Goal: Information Seeking & Learning: Learn about a topic

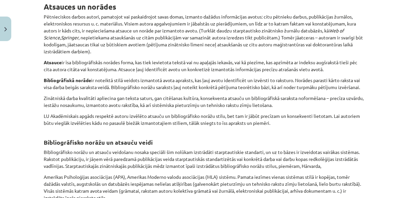
scroll to position [129, 0]
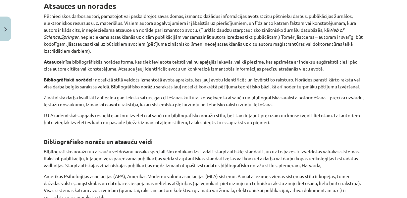
click at [284, 72] on p "Atsauce ir īsa bibliogrāfiskās norādes forma, kas tiek ievietota tekstā vai nu …" at bounding box center [204, 65] width 320 height 14
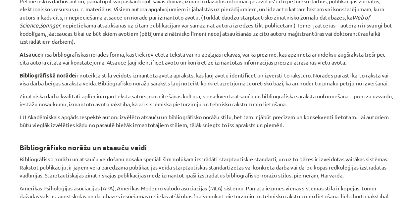
scroll to position [421, 0]
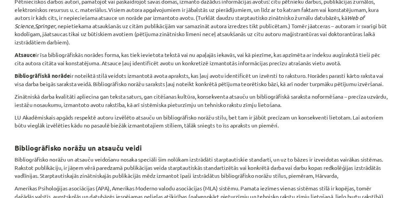
drag, startPoint x: 126, startPoint y: 25, endPoint x: 142, endPoint y: 29, distance: 16.0
click at [142, 29] on p "Pētnieciskos darbos autori, pamatojot vai paskaidrojot savas domas, izmanto daž…" at bounding box center [204, 27] width 320 height 42
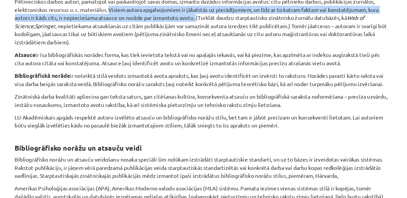
drag, startPoint x: 125, startPoint y: 24, endPoint x: 200, endPoint y: 31, distance: 75.3
click at [200, 31] on p "Pētnieciskos darbos autori, pamatojot vai paskaidrojot savas domas, izmanto daž…" at bounding box center [204, 27] width 320 height 42
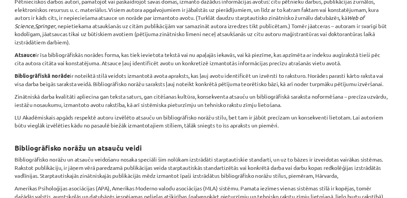
click at [275, 66] on p "Atsauce ir īsa bibliogrāfiskās norādes forma, kas tiek ievietota tekstā vai nu …" at bounding box center [204, 59] width 320 height 14
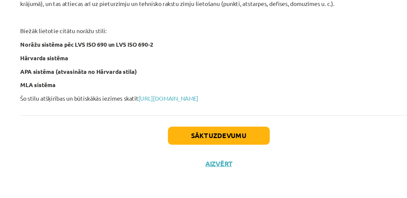
scroll to position [420, 0]
click at [177, 115] on link "https://www.apgads.lu.lv/autoriem/par-bibliografiju/" at bounding box center [163, 118] width 48 height 6
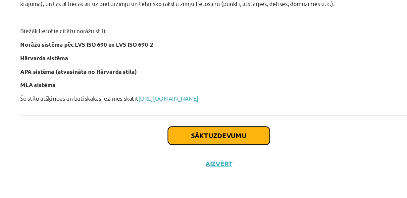
click at [216, 147] on button "Sākt uzdevumu" at bounding box center [204, 148] width 82 height 15
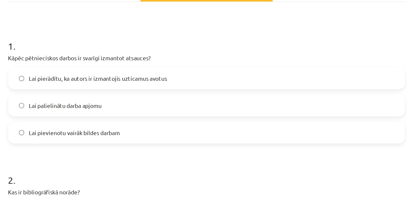
scroll to position [112, 0]
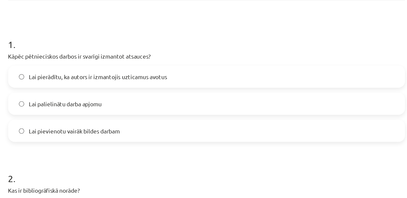
click at [104, 66] on span "Lai pierādītu, ka autors ir izmantojis uzticamus avotus" at bounding box center [116, 62] width 111 height 7
click at [102, 48] on div "1 . Kāpēc pētnieciskos darbos ir svarīgi izmantot atsauces? Lai pierādītu, ka a…" at bounding box center [204, 67] width 320 height 95
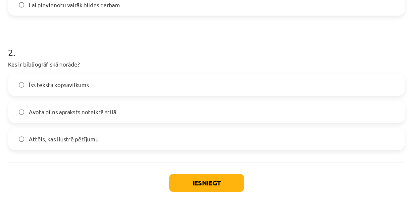
scroll to position [227, 0]
click at [96, 90] on span "Avota pilns apraksts noteiktā stilā" at bounding box center [96, 90] width 70 height 7
click at [194, 152] on button "Iesniegt" at bounding box center [204, 148] width 60 height 15
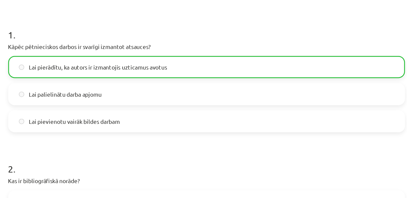
scroll to position [254, 0]
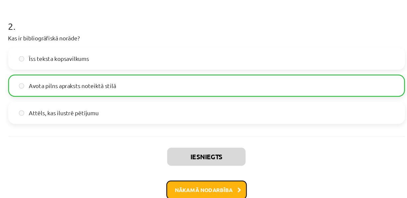
click at [196, 148] on button "Nākamā nodarbība" at bounding box center [203, 153] width 65 height 15
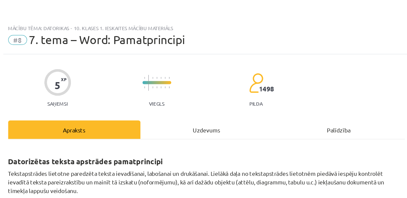
scroll to position [0, 0]
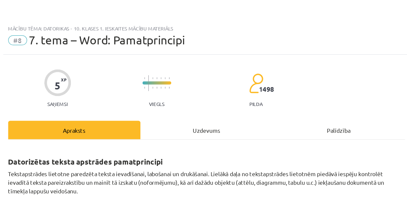
click at [39, 10] on div "Mācību tēma: Datorikas - 10. klases 1. ieskaites mācību materiāls #8 7. tema – …" at bounding box center [203, 99] width 407 height 198
click at [38, 13] on div "Mācību tēma: Datorikas - 10. klases 1. ieskaites mācību materiāls #8 7. tema – …" at bounding box center [203, 99] width 407 height 198
click at [39, 13] on div "Mācību tēma: Datorikas - 10. klases 1. ieskaites mācību materiāls #8 7. tema – …" at bounding box center [203, 99] width 407 height 198
click at [133, 112] on div "Apraksts" at bounding box center [97, 104] width 107 height 15
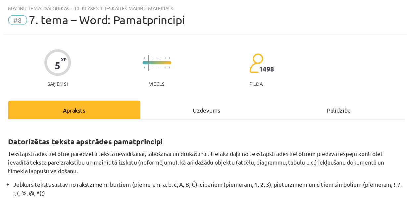
click at [203, 91] on div "Uzdevums" at bounding box center [203, 88] width 107 height 15
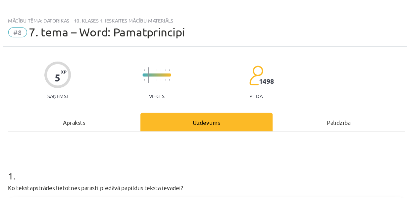
scroll to position [0, 0]
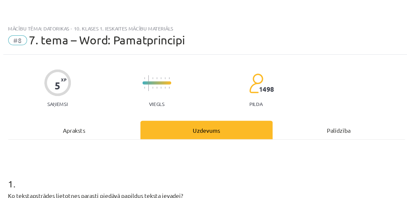
click at [107, 111] on div "Apraksts" at bounding box center [97, 104] width 107 height 15
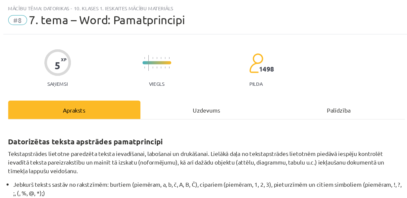
click at [303, 91] on div "Palīdzība" at bounding box center [310, 88] width 107 height 15
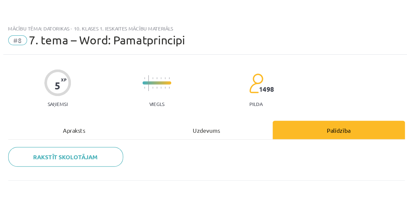
scroll to position [2, 0]
click at [298, 106] on div "Palīdzība" at bounding box center [310, 104] width 107 height 15
click at [98, 107] on div "Apraksts" at bounding box center [97, 104] width 107 height 15
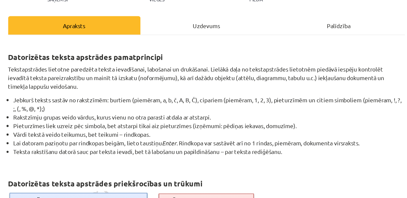
scroll to position [0, 0]
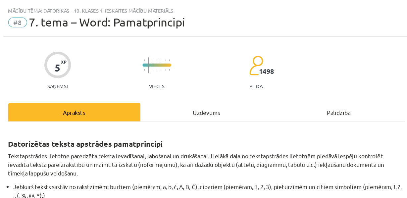
click at [52, 34] on span "#8" at bounding box center [51, 33] width 15 height 8
click at [73, 36] on span "7. tema – Word: Pamatprincipi" at bounding box center [124, 32] width 126 height 11
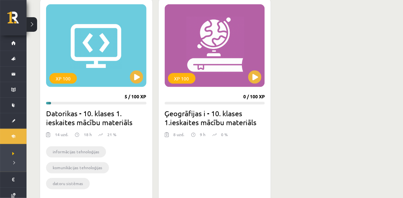
scroll to position [189, 0]
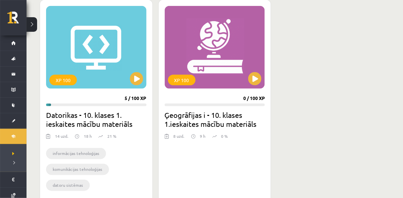
click at [137, 101] on div "XP 100 5 / 100 XP Datorikas - 10. klases 1. ieskaites mācību materiāls 14 uzd. …" at bounding box center [96, 102] width 113 height 204
click at [138, 81] on button at bounding box center [136, 78] width 13 height 13
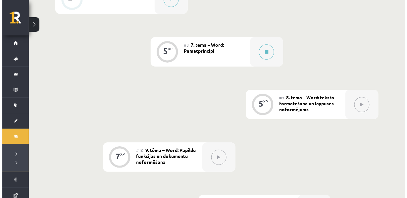
scroll to position [550, 0]
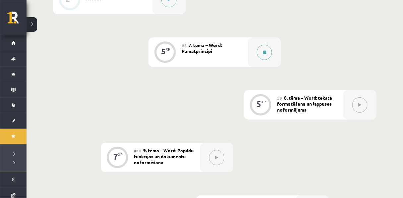
click at [265, 60] on button at bounding box center [264, 52] width 15 height 15
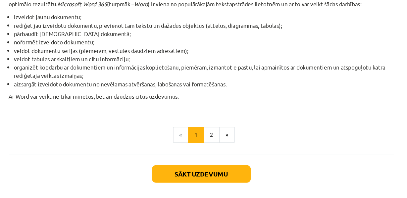
scroll to position [345, 0]
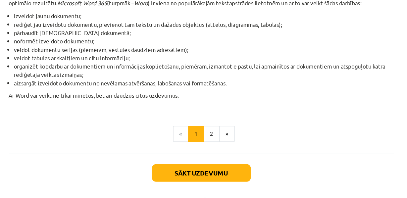
click at [259, 45] on button at bounding box center [266, 52] width 15 height 15
click at [45, 102] on p "Ar Word var veikt ne tikai minētos, bet arī daudzus citus uzdevumus." at bounding box center [204, 95] width 320 height 14
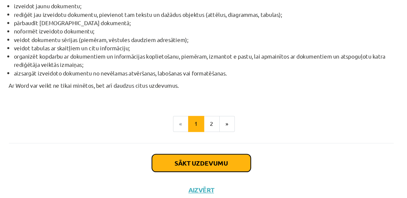
click at [212, 147] on button "Sākt uzdevumu" at bounding box center [204, 148] width 82 height 15
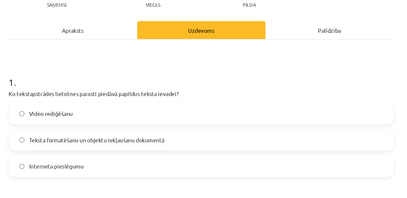
scroll to position [84, 0]
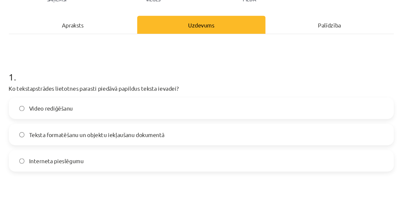
click at [93, 77] on p "Ko tekstapstrādes lietotnes parasti piedāvā papildus teksta ievadei?" at bounding box center [204, 73] width 320 height 7
click at [131, 116] on span "Teksta formatēšanu un objektu iekļaušanu dokumentā" at bounding box center [117, 112] width 113 height 7
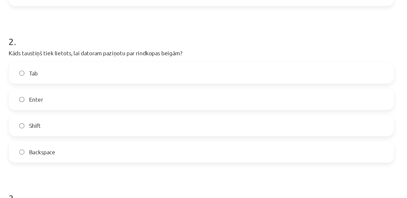
scroll to position [222, 0]
click at [82, 90] on label "Enter" at bounding box center [203, 82] width 319 height 17
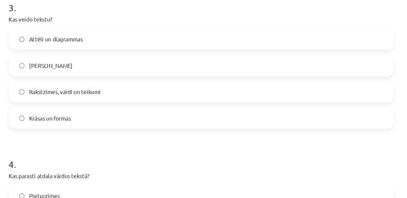
scroll to position [381, 0]
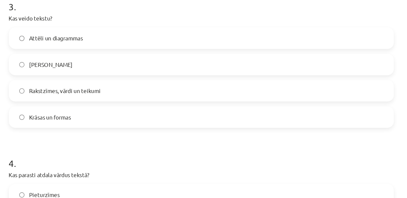
drag, startPoint x: 95, startPoint y: 93, endPoint x: 67, endPoint y: 86, distance: 29.5
click at [67, 84] on label "Rakstzīmes, vārdi un teikumi" at bounding box center [203, 75] width 319 height 17
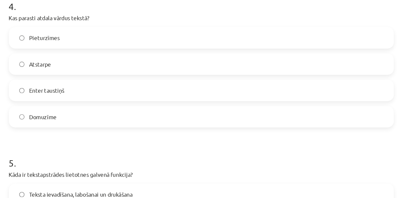
scroll to position [514, 0]
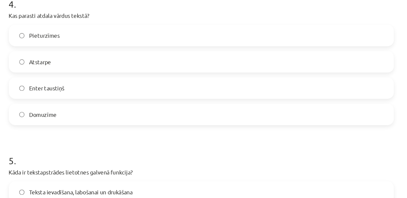
click at [61, 55] on span "Atstarpe" at bounding box center [70, 51] width 18 height 7
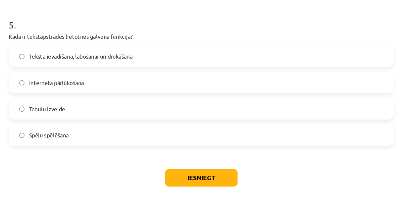
scroll to position [634, 0]
click at [86, 50] on span "Teksta ievadīšana, labošanai un drukāšana" at bounding box center [104, 46] width 86 height 7
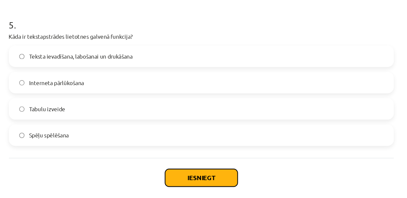
click at [185, 151] on button "Iesniegt" at bounding box center [204, 148] width 60 height 15
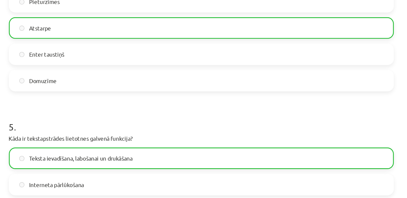
scroll to position [677, 0]
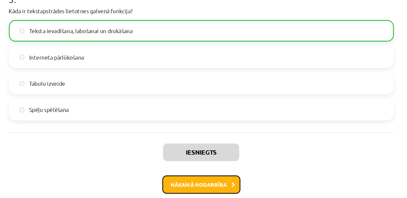
click at [194, 151] on button "Nākamā nodarbība" at bounding box center [203, 153] width 65 height 15
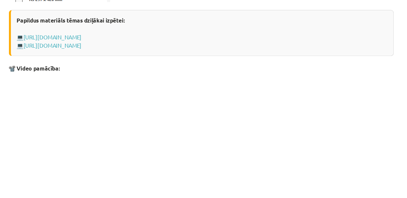
scroll to position [549, 0]
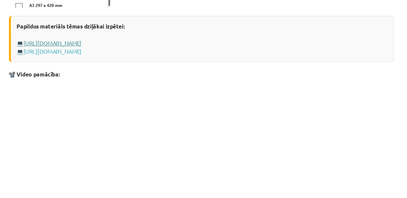
click at [104, 39] on link "[URL][DOMAIN_NAME]" at bounding box center [80, 36] width 48 height 6
click at [99, 52] on div "Papildus materiāls tēmas dziļākai izpētei: 💻 [URL][DOMAIN_NAME] 💻 [URL][DOMAIN_…" at bounding box center [204, 32] width 320 height 38
click at [100, 46] on link "[URL][DOMAIN_NAME]" at bounding box center [80, 43] width 48 height 6
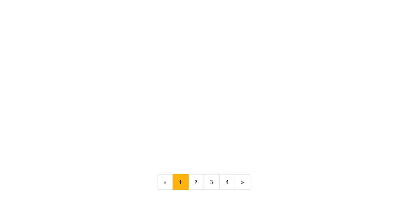
scroll to position [1244, 0]
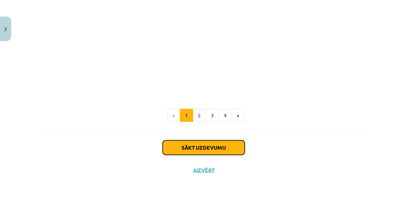
click at [205, 155] on button "Sākt uzdevumu" at bounding box center [204, 148] width 82 height 15
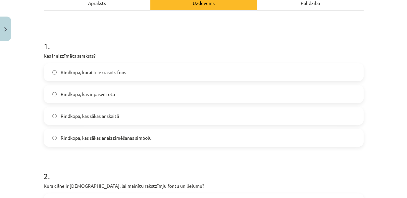
scroll to position [103, 0]
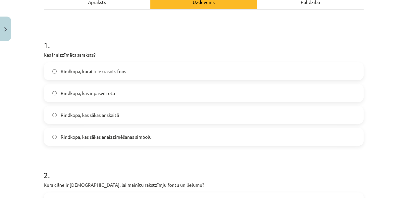
click at [139, 141] on span "Rindkopa, kas sākas ar aizzīmēšanas simbolu" at bounding box center [106, 137] width 91 height 7
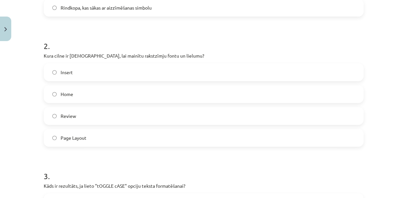
scroll to position [233, 0]
click at [132, 102] on label "Home" at bounding box center [203, 94] width 319 height 17
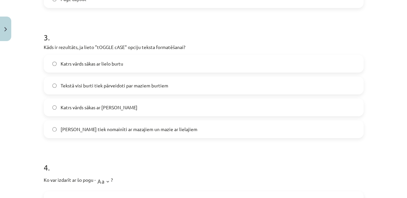
scroll to position [379, 0]
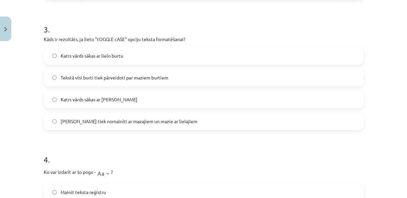
click at [120, 103] on span "Katrs vārds sākas ar [PERSON_NAME]" at bounding box center [99, 99] width 77 height 7
click at [170, 164] on h1 "4 ." at bounding box center [204, 154] width 320 height 21
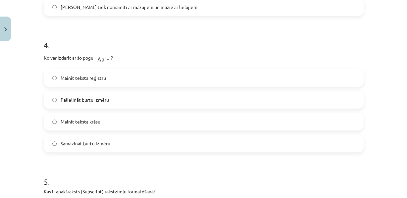
scroll to position [498, 0]
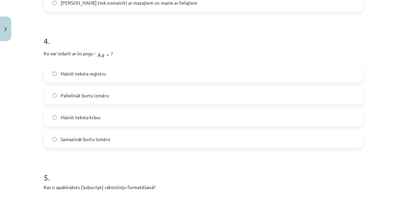
click at [96, 77] on span "Mainīt teksta reģistru" at bounding box center [83, 73] width 45 height 7
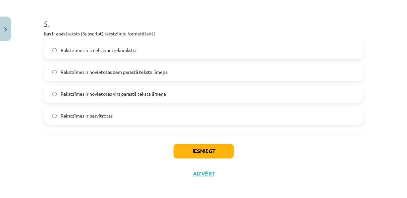
scroll to position [669, 0]
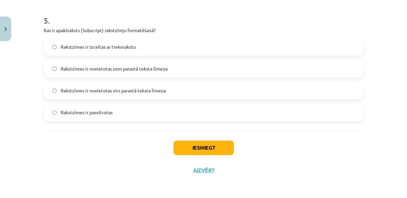
click at [69, 77] on label "Rakstzīmes ir novietotas zem parastā teksta līmeņa" at bounding box center [203, 68] width 319 height 17
click at [216, 155] on button "Iesniegt" at bounding box center [204, 148] width 60 height 15
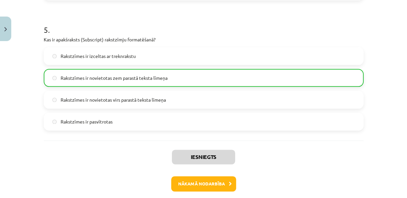
scroll to position [706, 0]
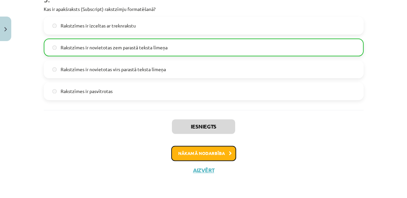
click at [203, 152] on button "Nākamā nodarbība" at bounding box center [203, 153] width 65 height 15
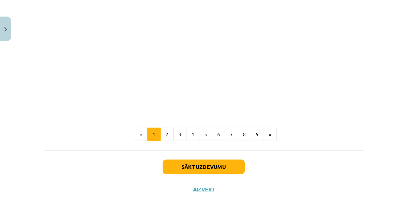
scroll to position [1471, 0]
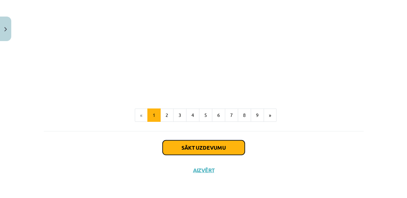
click at [193, 148] on button "Sākt uzdevumu" at bounding box center [204, 148] width 82 height 15
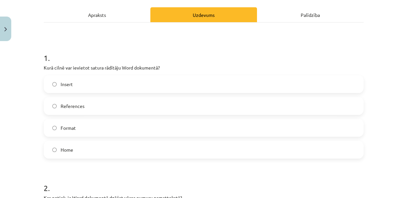
scroll to position [95, 0]
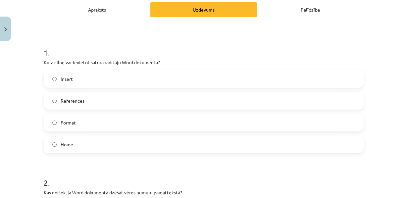
click at [75, 104] on span "References" at bounding box center [73, 100] width 24 height 7
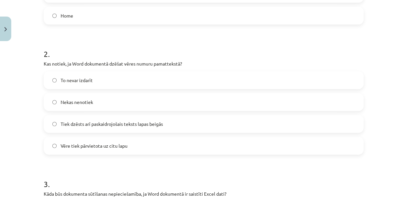
scroll to position [225, 0]
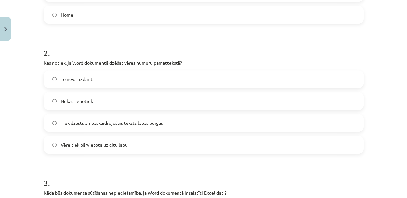
click at [117, 127] on span "Tiek dzēsts arī paskaidrojošais teksts lapas beigās" at bounding box center [112, 123] width 102 height 7
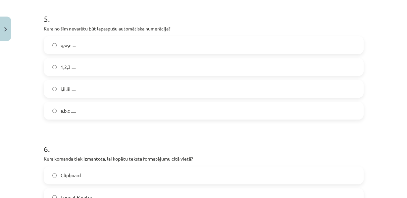
scroll to position [628, 0]
click at [61, 49] on span "q,w,e ..." at bounding box center [68, 45] width 15 height 7
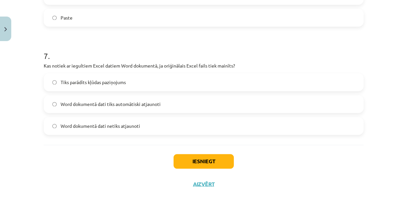
scroll to position [871, 0]
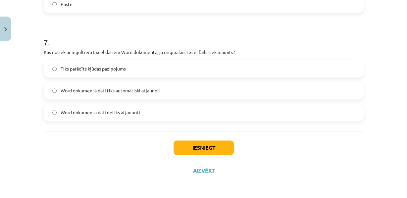
click at [89, 94] on span "Word dokumentā dati tiks automātiski atjaunoti" at bounding box center [111, 90] width 100 height 7
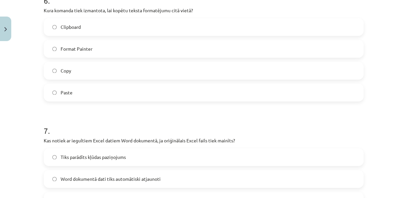
scroll to position [763, 0]
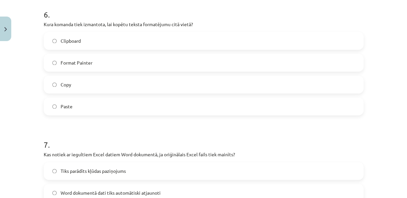
click at [62, 66] on span "Format Painter" at bounding box center [77, 62] width 32 height 7
click at [0, 79] on div "Mācību tēma: Datorikas - 10. klases 1. ieskaites mācību materiāls #10 9. tēma –…" at bounding box center [203, 99] width 407 height 198
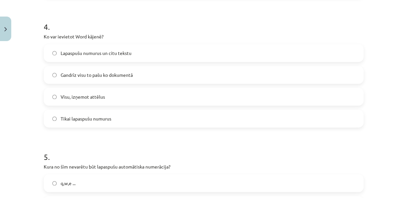
scroll to position [490, 0]
click at [89, 79] on span "Gandrīz visu to pašu ko dokumentā" at bounding box center [97, 75] width 72 height 7
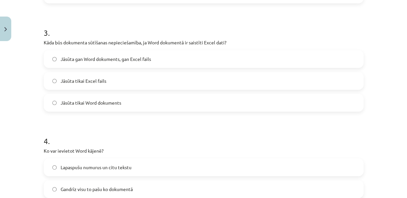
scroll to position [368, 0]
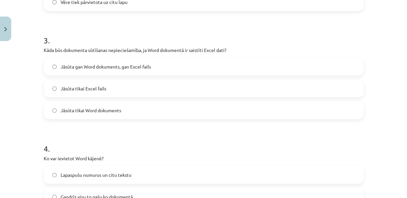
click at [86, 70] on span "Jāsūta gan Word dokuments, gan Excel fails" at bounding box center [106, 66] width 90 height 7
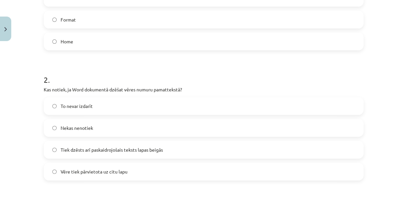
scroll to position [204, 0]
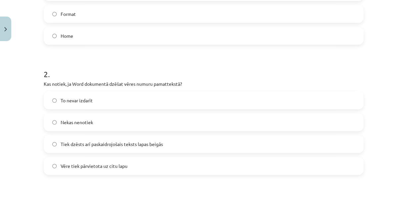
click at [87, 170] on span "Vēre tiek pārvietota uz citu lapu" at bounding box center [94, 166] width 67 height 7
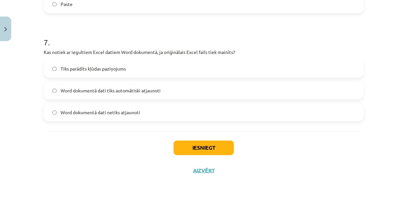
scroll to position [901, 0]
click at [204, 145] on button "Iesniegt" at bounding box center [204, 148] width 60 height 15
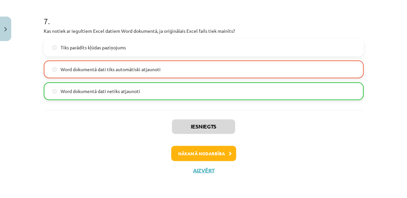
scroll to position [924, 0]
click at [209, 153] on button "Nākamā nodarbība" at bounding box center [203, 153] width 65 height 15
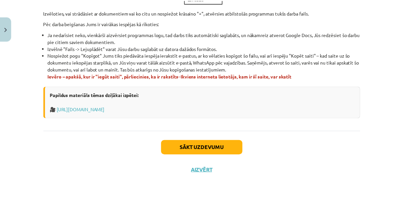
scroll to position [466, 0]
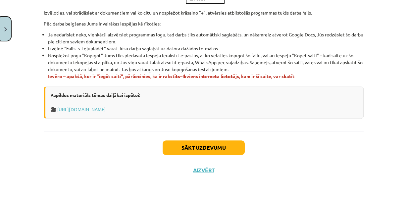
click at [0, 28] on button "Close" at bounding box center [5, 29] width 11 height 25
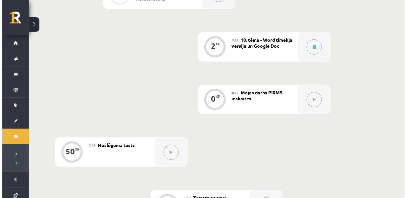
scroll to position [713, 0]
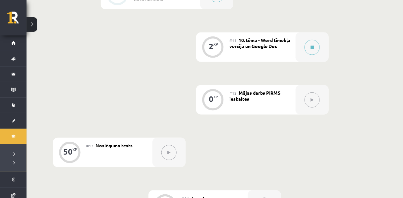
click at [247, 62] on div "#11 10. tēma - Word tīmekļa versija un Google Doc" at bounding box center [262, 46] width 66 height 29
click at [313, 49] on icon at bounding box center [312, 47] width 3 height 4
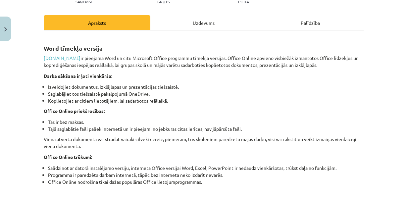
scroll to position [83, 0]
click at [57, 61] on link "[DOMAIN_NAME]" at bounding box center [62, 58] width 37 height 6
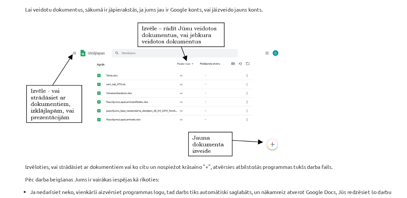
scroll to position [302, 0]
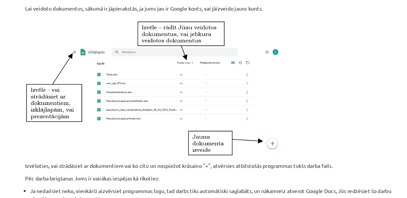
click at [212, 8] on link "[URL][DOMAIN_NAME]" at bounding box center [197, 5] width 48 height 6
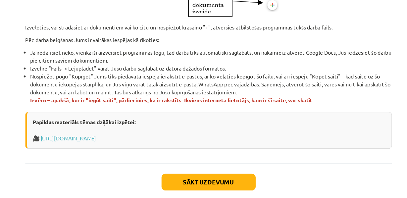
scroll to position [419, 0]
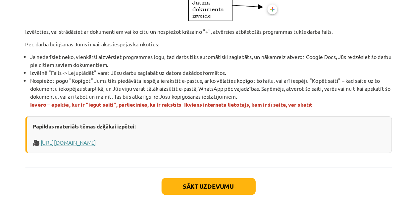
click at [88, 136] on link "[URL][DOMAIN_NAME]" at bounding box center [81, 133] width 48 height 6
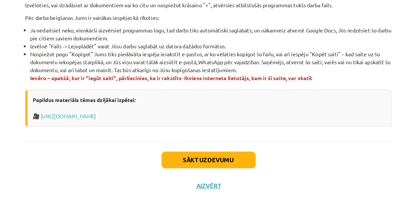
scroll to position [458, 0]
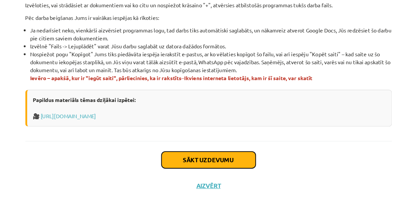
click at [203, 155] on button "Sākt uzdevumu" at bounding box center [204, 148] width 82 height 15
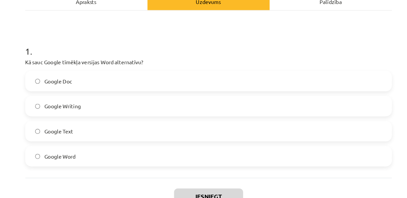
scroll to position [103, 0]
click at [116, 76] on label "Google Doc" at bounding box center [203, 71] width 319 height 17
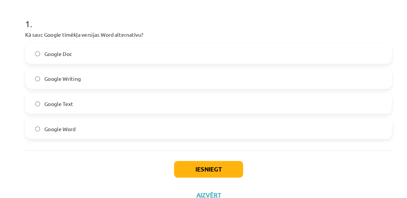
scroll to position [134, 0]
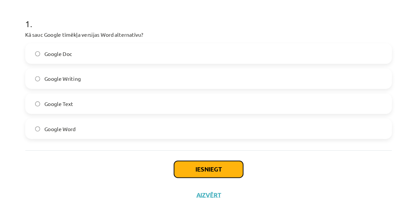
click at [194, 155] on button "Iesniegt" at bounding box center [204, 148] width 60 height 15
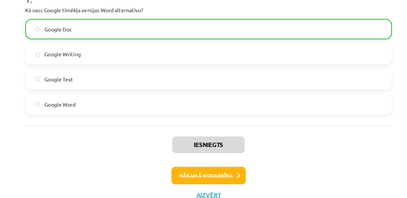
scroll to position [714, 0]
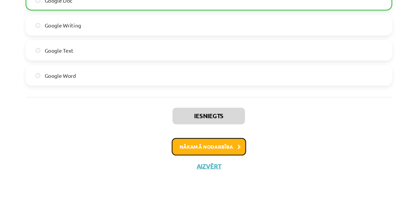
click at [201, 154] on button "Nākamā nodarbība" at bounding box center [203, 153] width 65 height 15
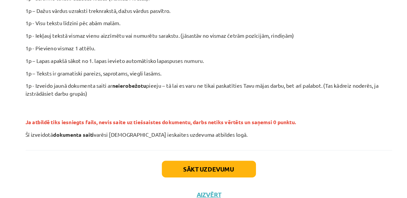
scroll to position [209, 0]
